Goal: Task Accomplishment & Management: Complete application form

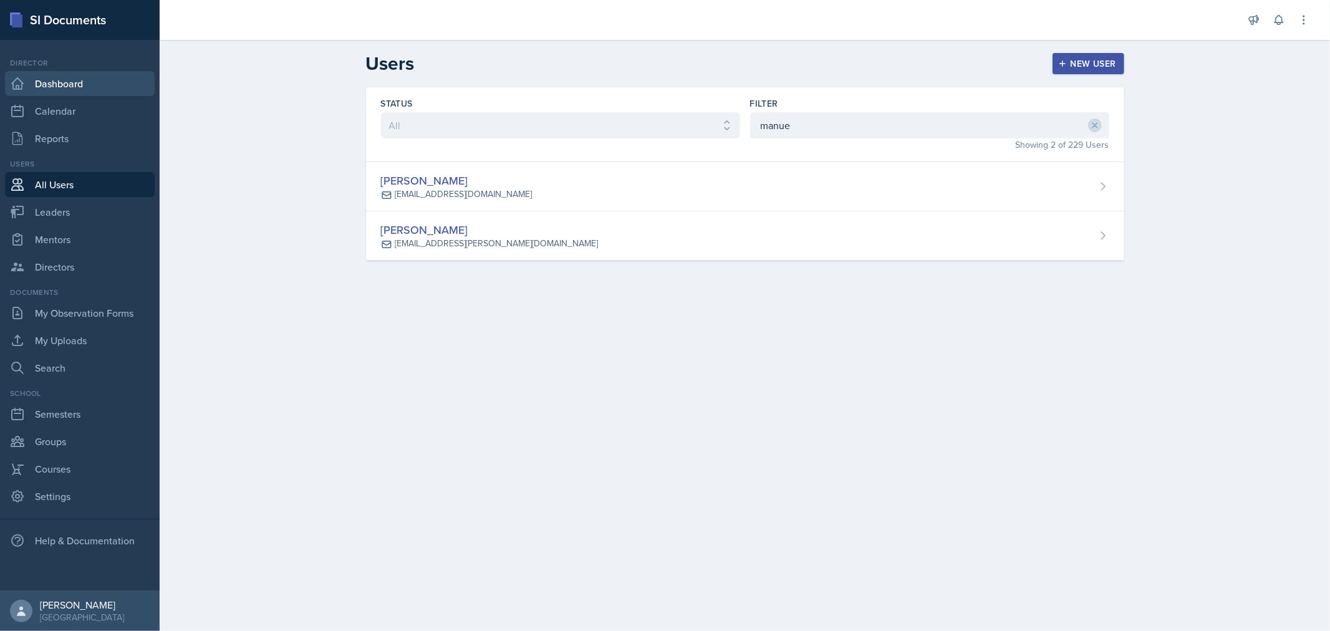
click at [55, 79] on link "Dashboard" at bounding box center [80, 83] width 150 height 25
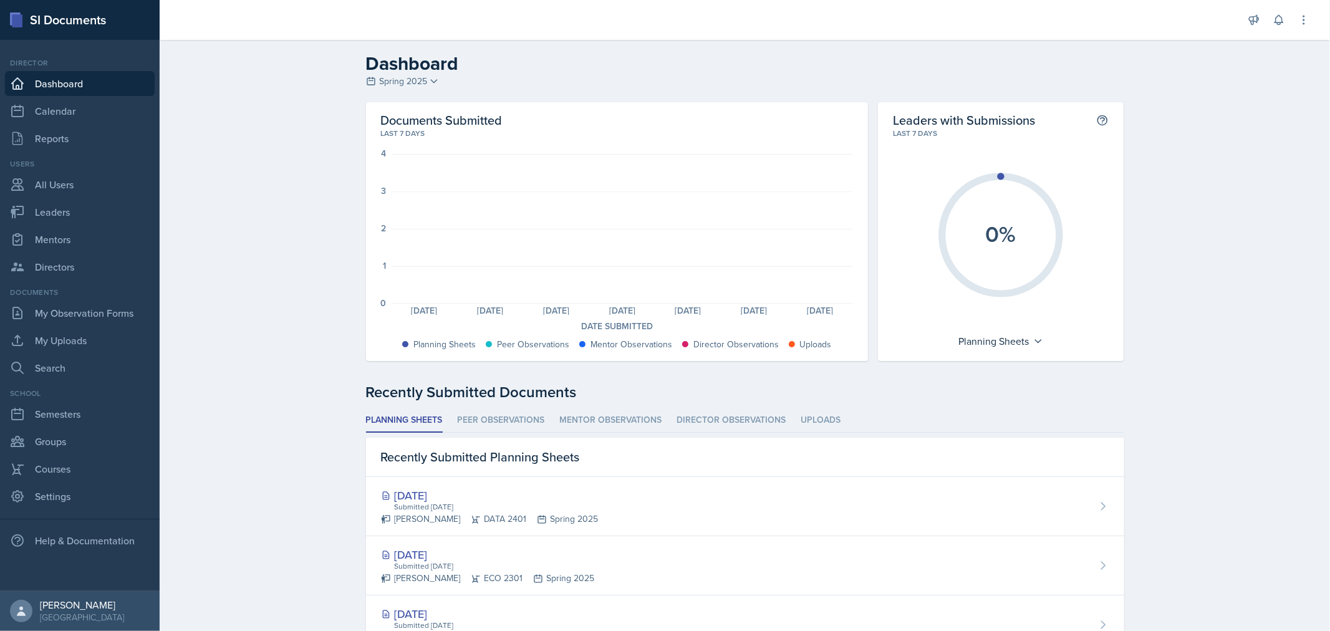
click at [72, 79] on link "Dashboard" at bounding box center [80, 83] width 150 height 25
click at [54, 178] on link "All Users" at bounding box center [80, 184] width 150 height 25
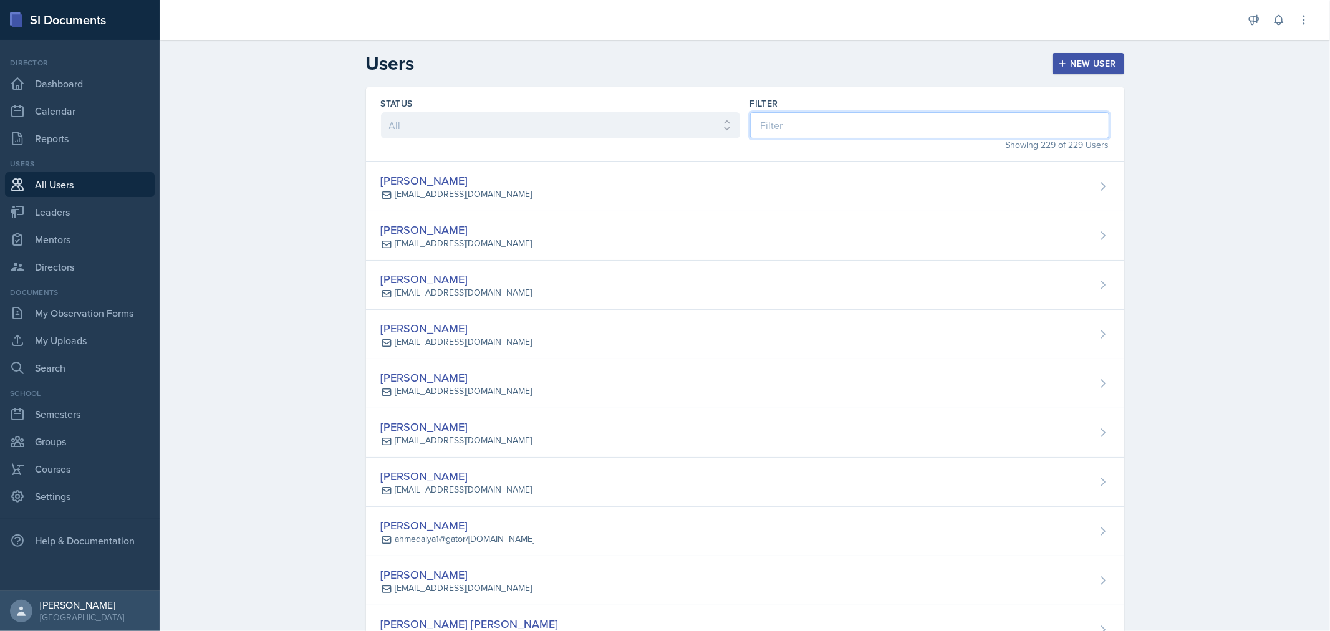
click at [820, 116] on input at bounding box center [929, 125] width 359 height 26
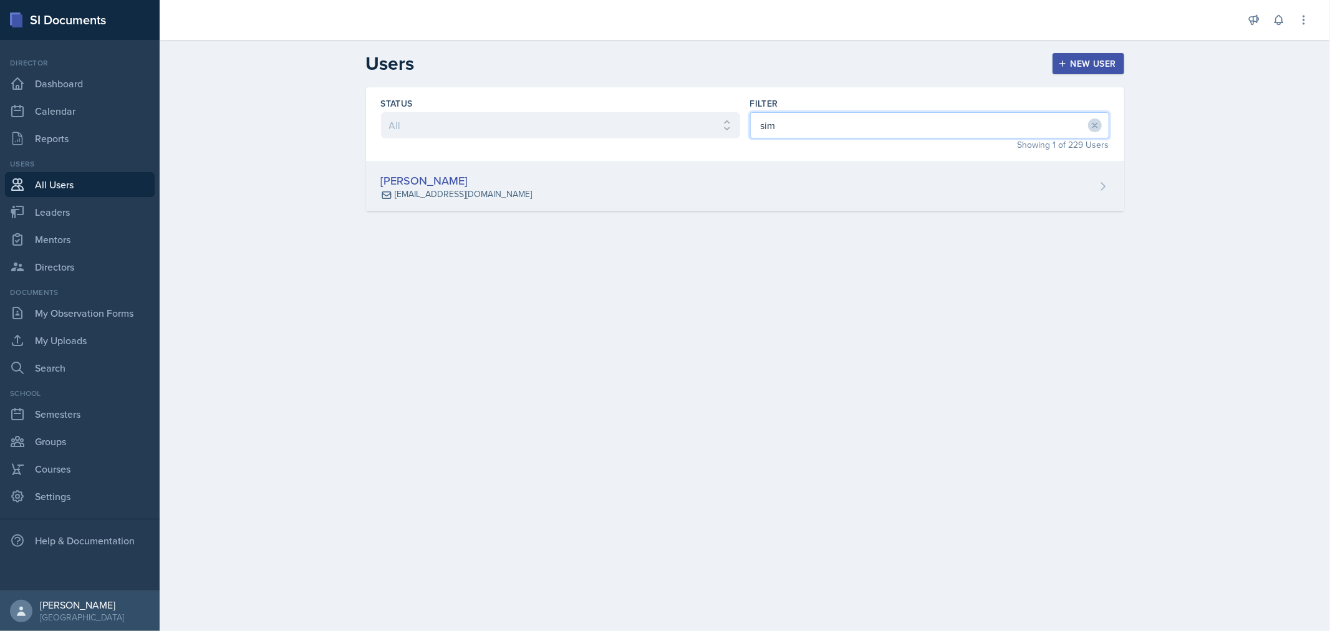
type input "sim"
click at [484, 183] on div "[PERSON_NAME]" at bounding box center [456, 180] width 151 height 17
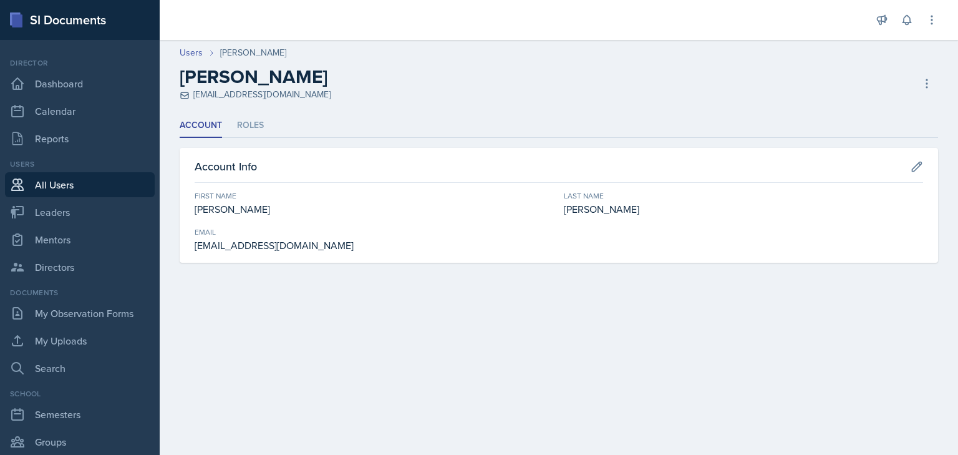
drag, startPoint x: 1308, startPoint y: 153, endPoint x: 514, endPoint y: 351, distance: 818.8
click at [514, 351] on main "Users [PERSON_NAME] [PERSON_NAME] [EMAIL_ADDRESS][DOMAIN_NAME] Copy Invite Rese…" at bounding box center [559, 247] width 798 height 415
drag, startPoint x: 340, startPoint y: 244, endPoint x: 191, endPoint y: 247, distance: 149.7
click at [188, 247] on div "Account Info First Name [PERSON_NAME] Last Name [PERSON_NAME] Email [EMAIL_ADDR…" at bounding box center [559, 205] width 758 height 115
copy div "[EMAIL_ADDRESS][DOMAIN_NAME]"
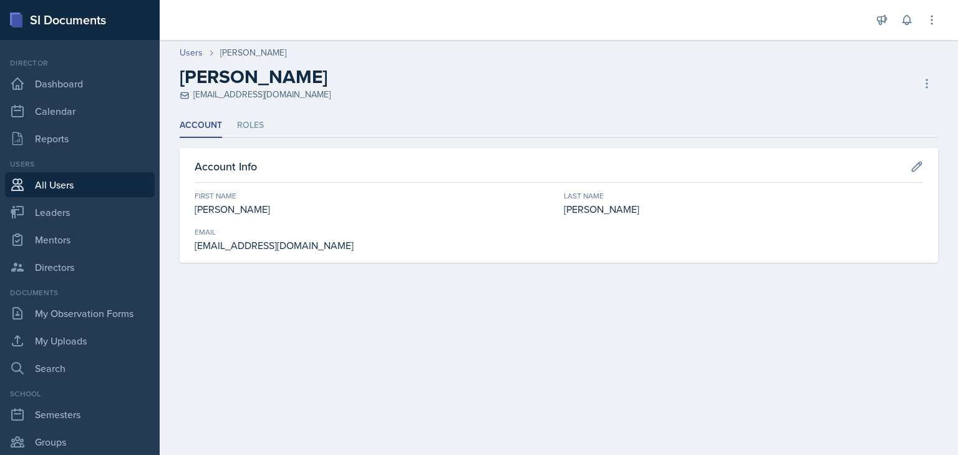
click at [639, 97] on div "[PERSON_NAME] [EMAIL_ADDRESS][DOMAIN_NAME] Copy Invite Resend Invite Deactivate…" at bounding box center [559, 83] width 758 height 36
click at [73, 76] on link "Dashboard" at bounding box center [80, 83] width 150 height 25
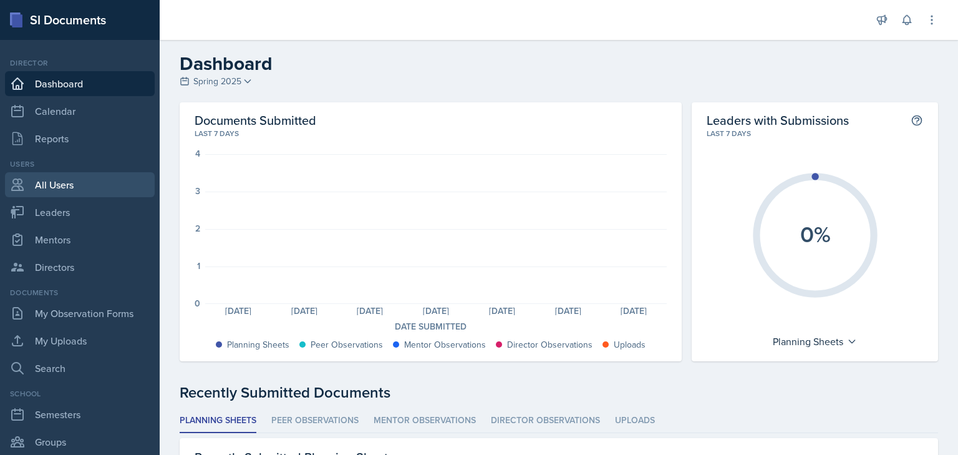
click at [60, 182] on link "All Users" at bounding box center [80, 184] width 150 height 25
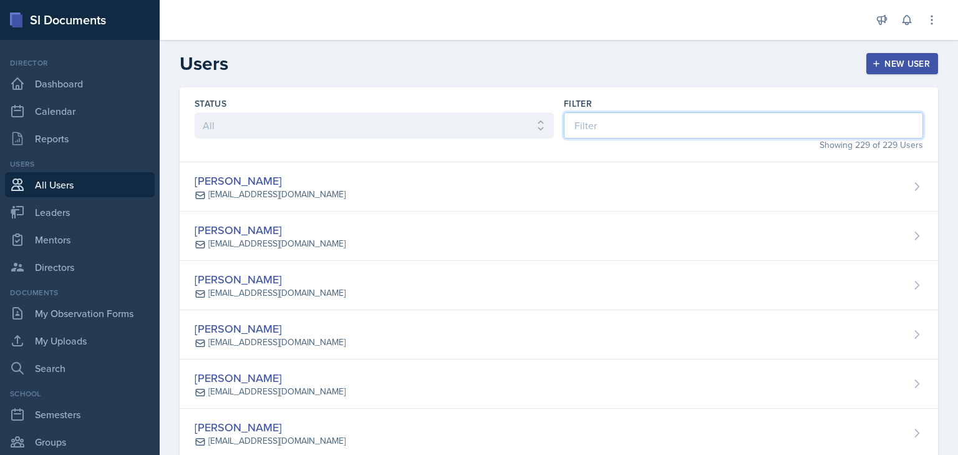
click at [600, 127] on input at bounding box center [743, 125] width 359 height 26
click at [877, 55] on button "New User" at bounding box center [902, 63] width 72 height 21
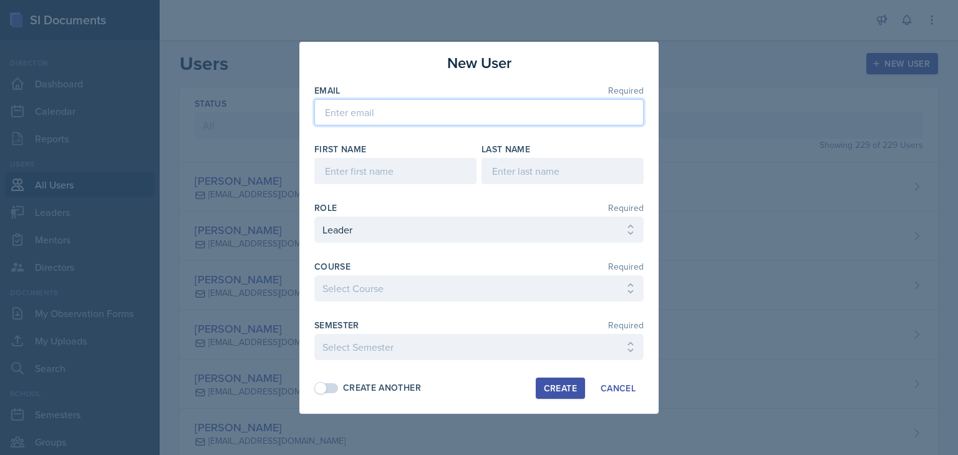
click at [399, 121] on input "email" at bounding box center [478, 112] width 329 height 26
type input "[EMAIL_ADDRESS][DOMAIN_NAME]"
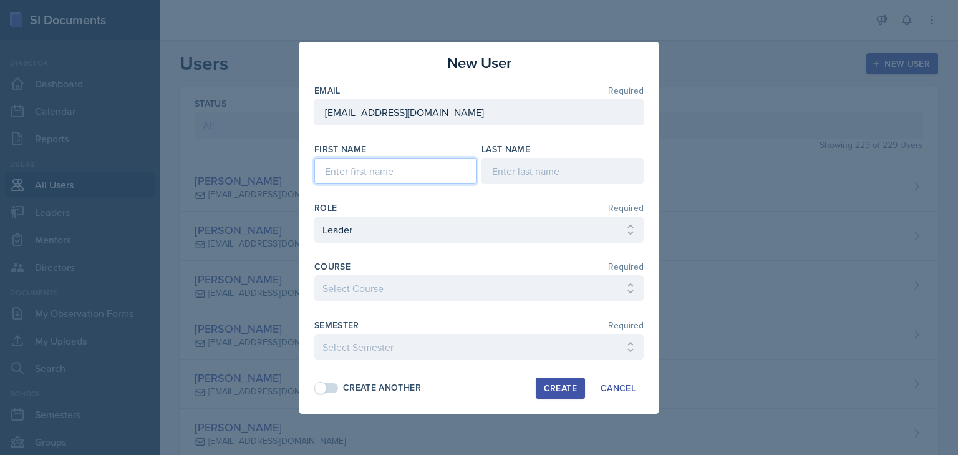
click at [388, 165] on input at bounding box center [395, 171] width 162 height 26
type input "[PERSON_NAME]"
type input "f"
type input "[PERSON_NAME]"
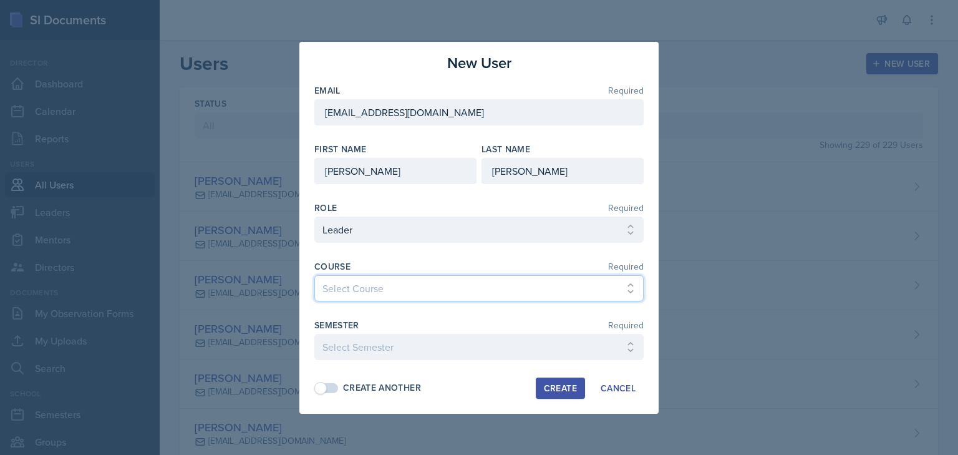
click at [561, 291] on select "Select Course ACC 2301 ART 1301 ART 1302 ART 1310 BIOL 1301 BIOL 1302 BIOL 1310…" at bounding box center [478, 288] width 329 height 26
select select "1b153960-5e02-4d12-a3c1-dc3c7ba99847"
click at [314, 275] on select "Select Course ACC 2301 ART 1301 ART 1302 ART 1310 BIOL 1301 BIOL 1302 BIOL 1310…" at bounding box center [478, 288] width 329 height 26
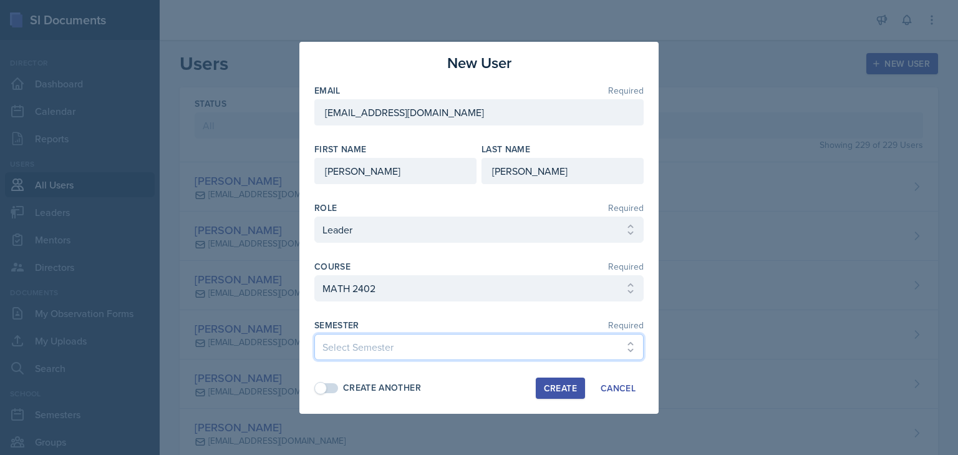
click at [476, 344] on select "Select Semester FALL 2025 Summer II 2025 Summer I 2025 Spring 2025 Fall 2024 Su…" at bounding box center [478, 347] width 329 height 26
select select "0924c876-6fa7-4296-b593-7db6428ef465"
click at [314, 334] on select "Select Semester FALL 2025 Summer II 2025 Summer I 2025 Spring 2025 Fall 2024 Su…" at bounding box center [478, 347] width 329 height 26
click at [551, 392] on div "Create" at bounding box center [560, 388] width 33 height 10
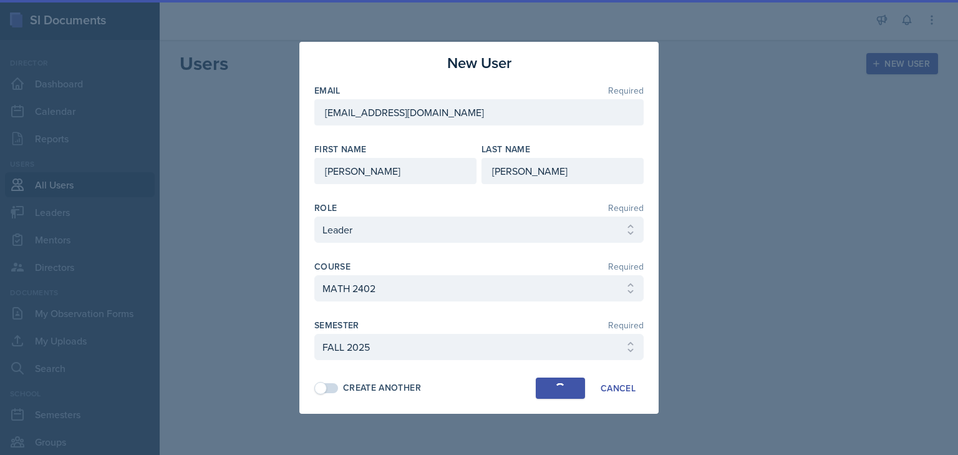
select select
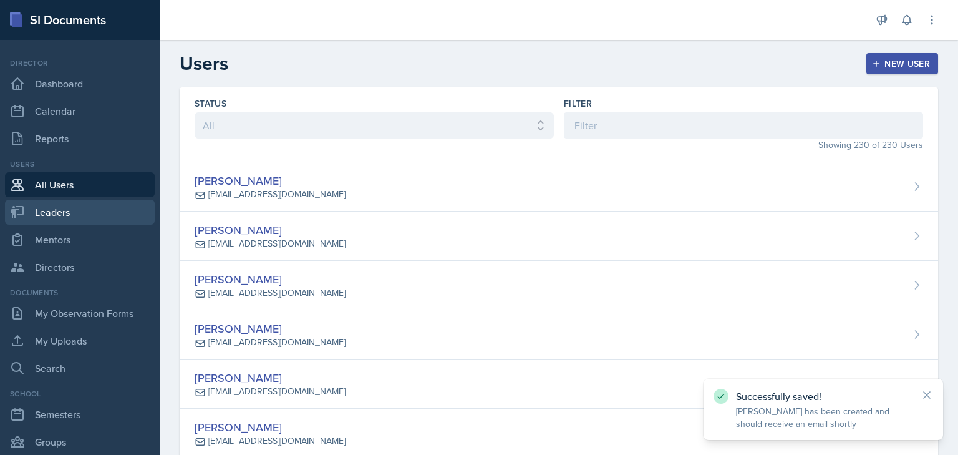
click at [52, 207] on link "Leaders" at bounding box center [80, 212] width 150 height 25
select select "0924c876-6fa7-4296-b593-7db6428ef465"
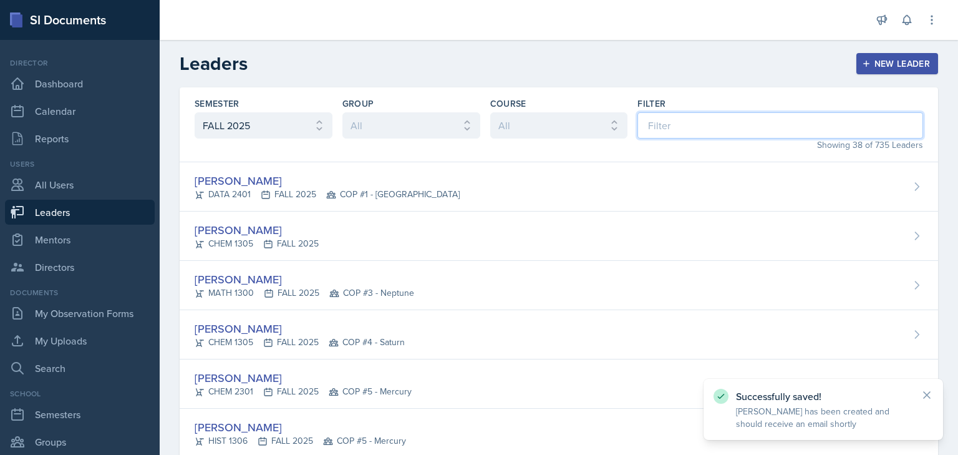
click at [651, 122] on input at bounding box center [780, 125] width 286 height 26
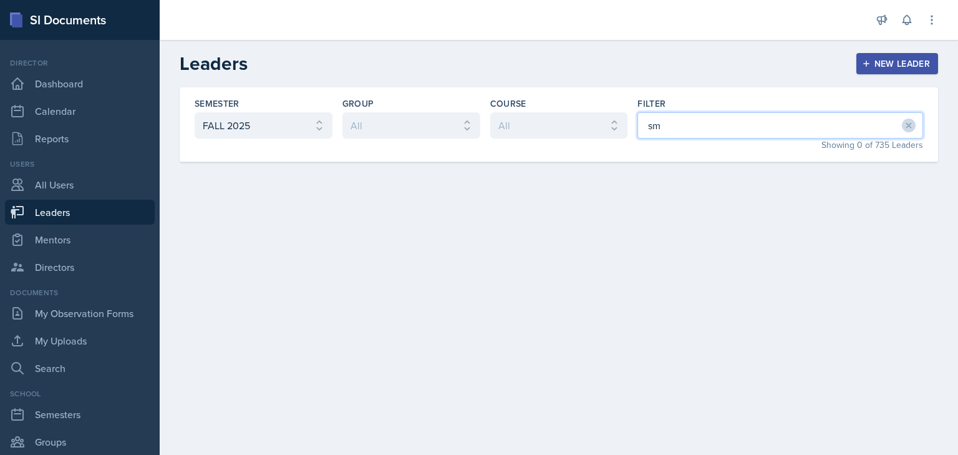
type input "s"
type input "sim"
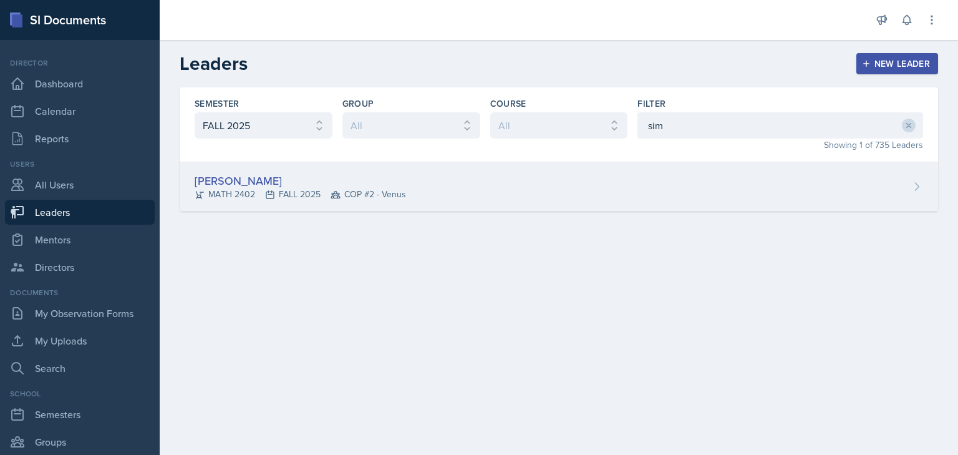
click at [518, 178] on div "[PERSON_NAME] MATH 2402 FALL 2025 COP #2 - Venus" at bounding box center [559, 186] width 758 height 49
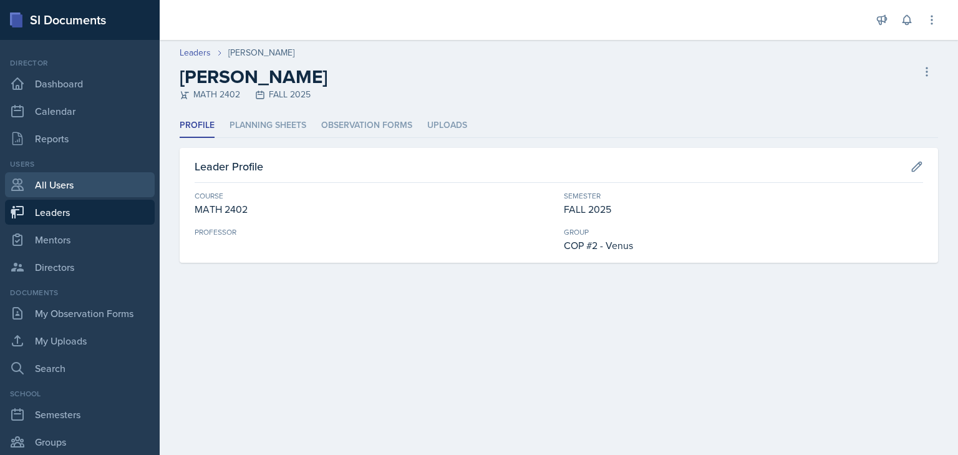
click at [53, 181] on link "All Users" at bounding box center [80, 184] width 150 height 25
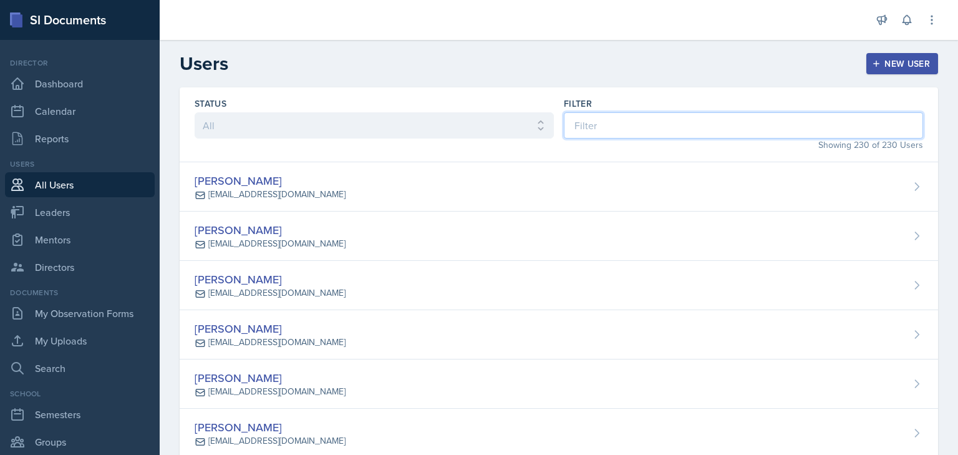
click at [619, 122] on input at bounding box center [743, 125] width 359 height 26
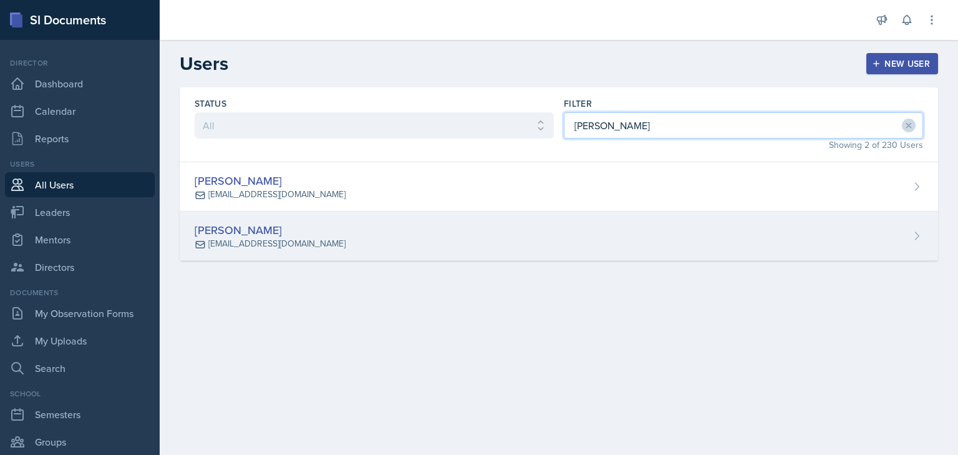
type input "[PERSON_NAME]"
click at [282, 229] on div "[PERSON_NAME]" at bounding box center [270, 229] width 151 height 17
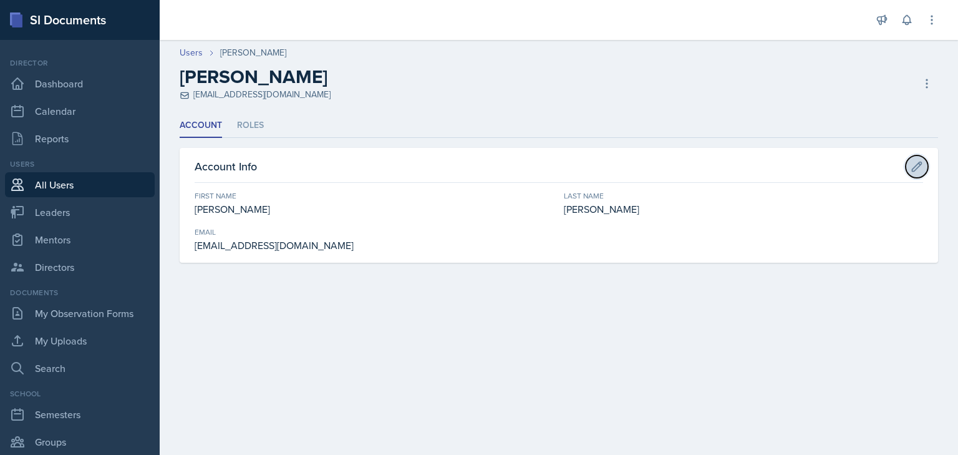
click at [908, 166] on button at bounding box center [916, 166] width 22 height 22
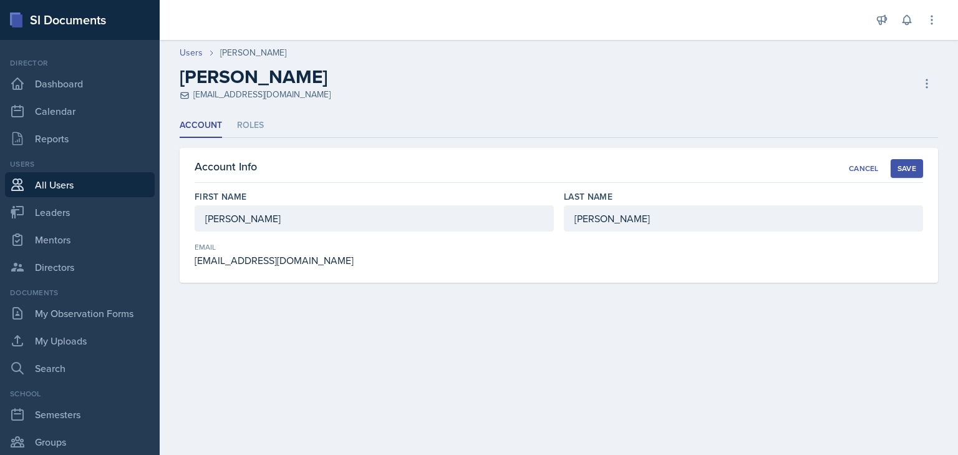
click at [913, 163] on div "Save" at bounding box center [906, 168] width 19 height 10
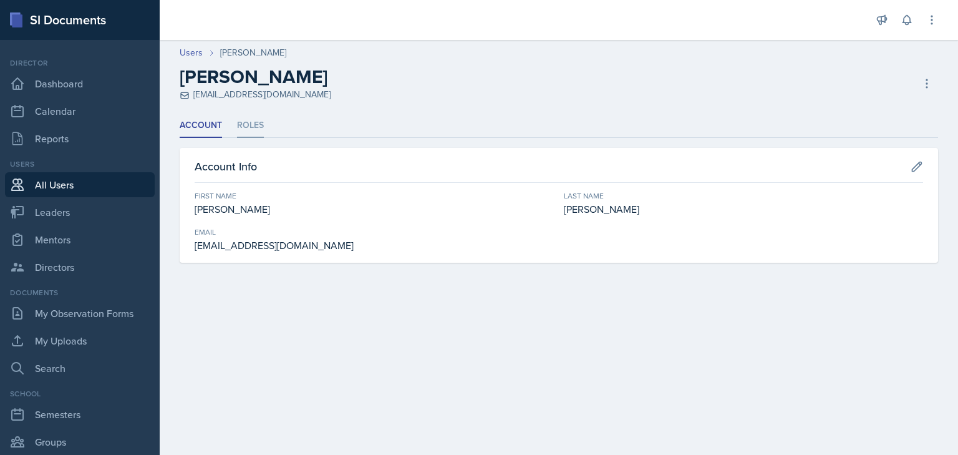
click at [248, 123] on li "Roles" at bounding box center [250, 125] width 27 height 24
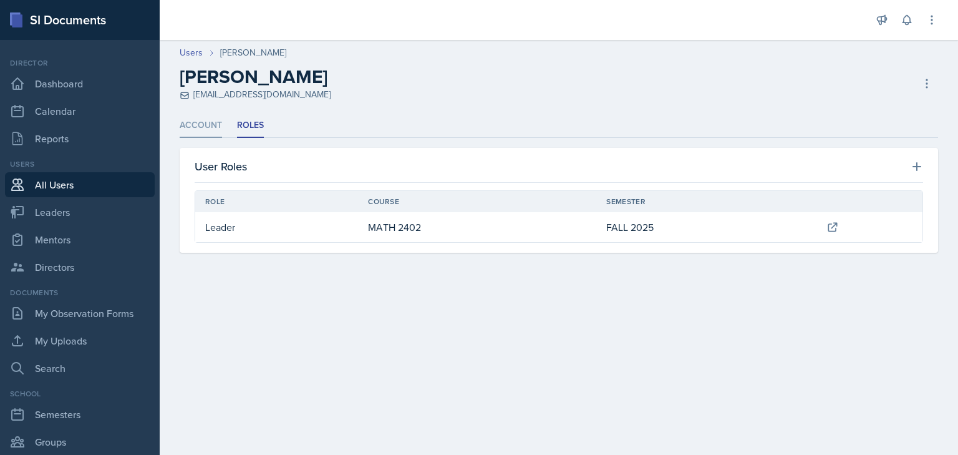
click at [203, 123] on li "Account" at bounding box center [201, 125] width 42 height 24
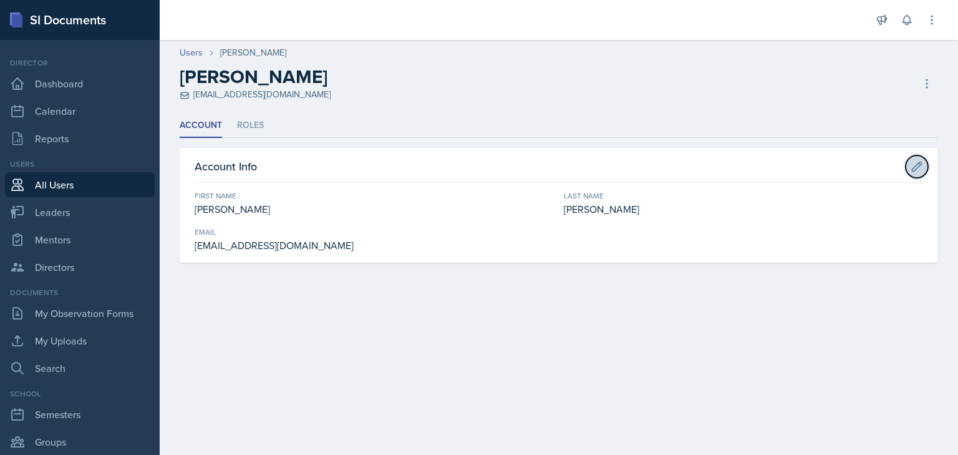
click at [917, 167] on icon at bounding box center [916, 165] width 9 height 9
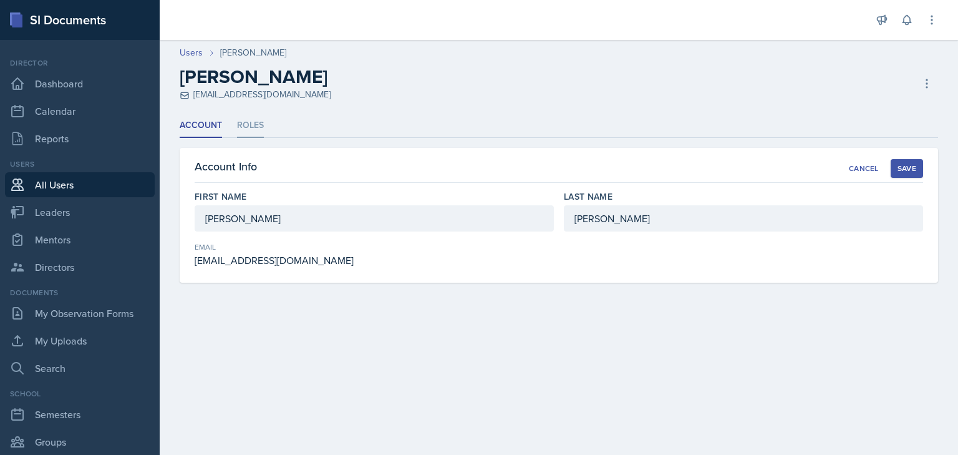
click at [244, 127] on li "Roles" at bounding box center [250, 125] width 27 height 24
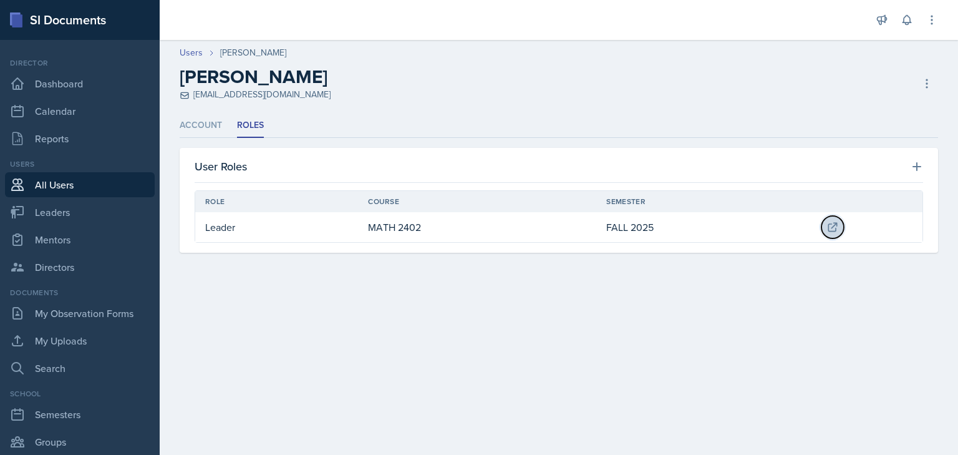
click at [832, 223] on icon at bounding box center [832, 227] width 8 height 8
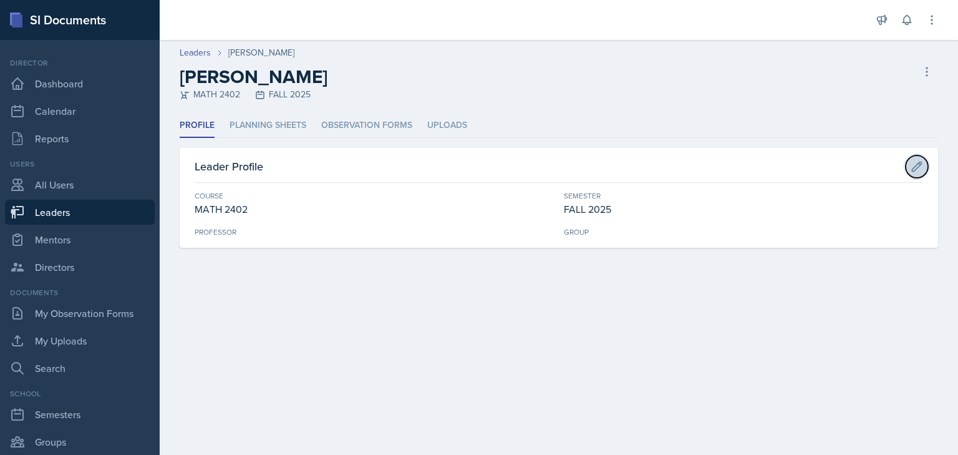
click at [916, 163] on icon at bounding box center [916, 165] width 9 height 9
select select "1b153960-5e02-4d12-a3c1-dc3c7ba99847"
select select "0924c876-6fa7-4296-b593-7db6428ef465"
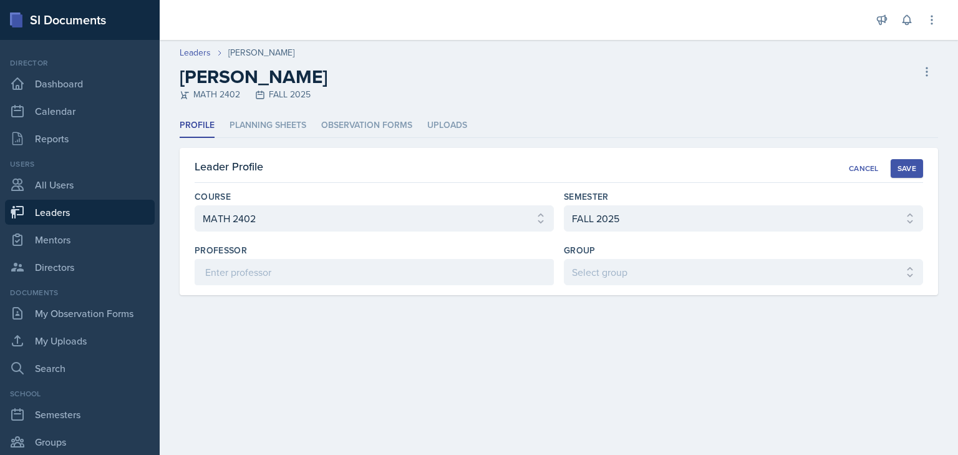
click at [526, 59] on div "Leaders [PERSON_NAME] [PERSON_NAME] MATH 2402 FALL 2025 Delete Leader" at bounding box center [559, 73] width 798 height 55
click at [200, 52] on link "Leaders" at bounding box center [195, 52] width 31 height 13
select select "0924c876-6fa7-4296-b593-7db6428ef465"
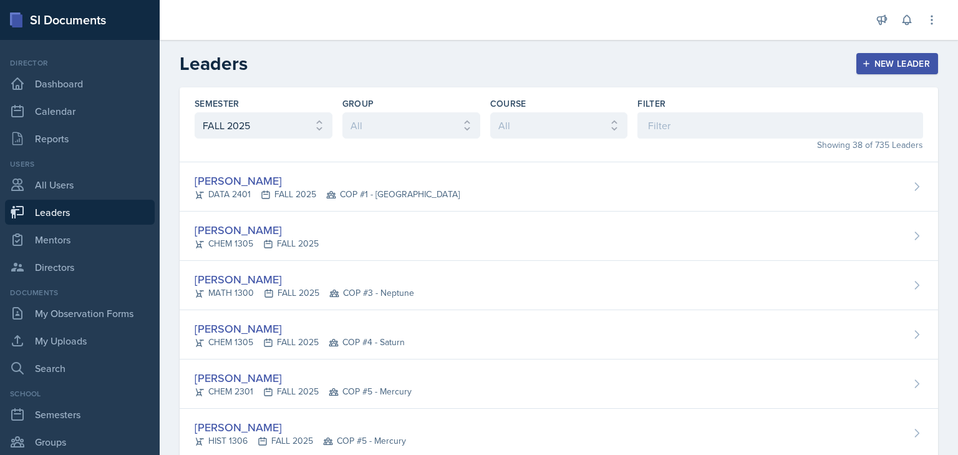
click at [662, 29] on div at bounding box center [515, 20] width 691 height 40
